Goal: Task Accomplishment & Management: Use online tool/utility

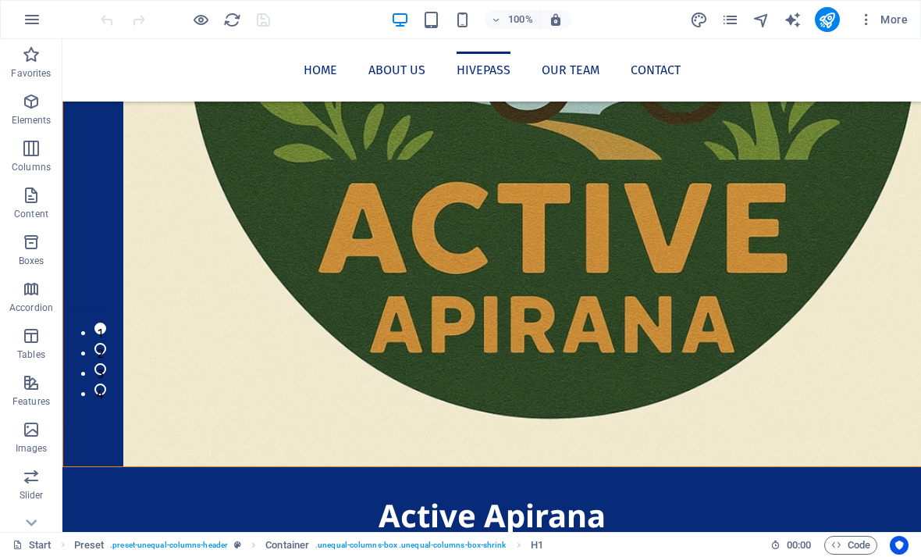
scroll to position [990, 0]
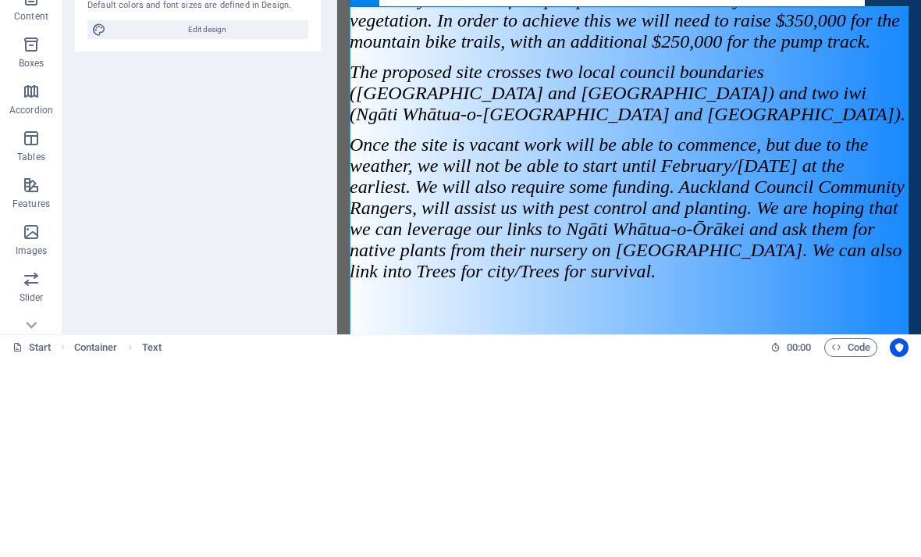
scroll to position [5, 6]
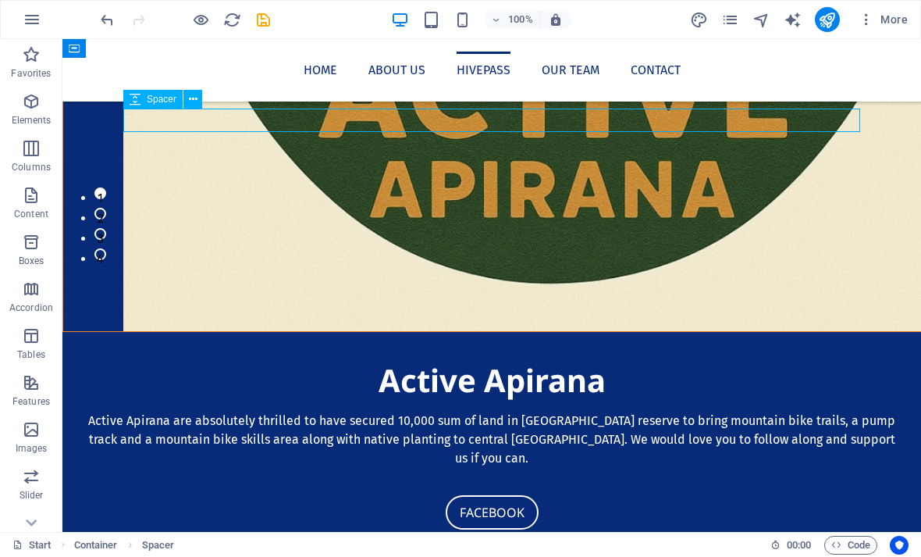
click at [830, 17] on icon "publish" at bounding box center [827, 20] width 18 height 18
checkbox input "false"
